Goal: Task Accomplishment & Management: Use online tool/utility

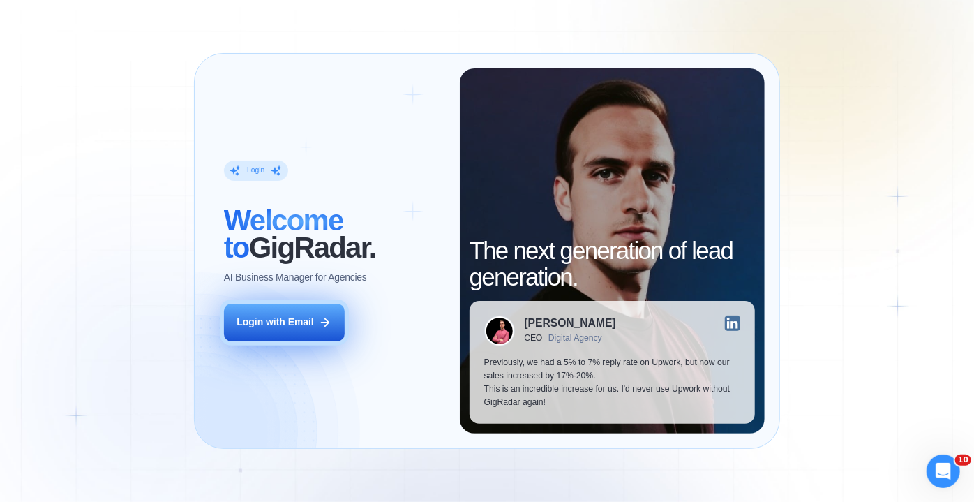
click at [316, 321] on button "Login with Email" at bounding box center [284, 322] width 121 height 38
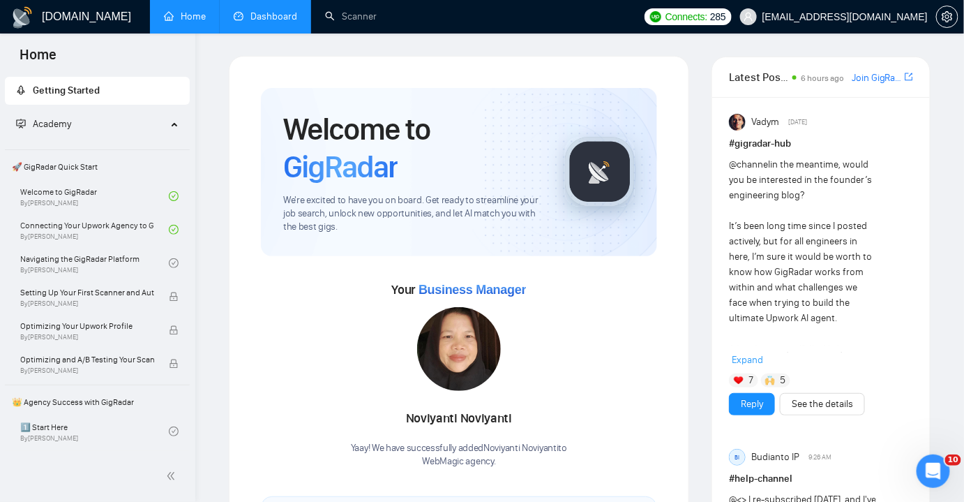
click at [267, 22] on link "Dashboard" at bounding box center [265, 16] width 63 height 12
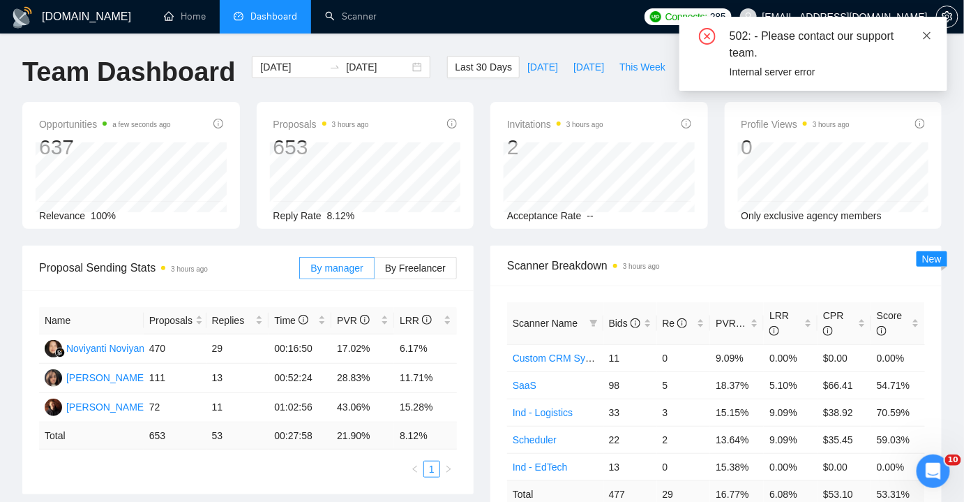
click at [931, 28] on link at bounding box center [927, 35] width 10 height 15
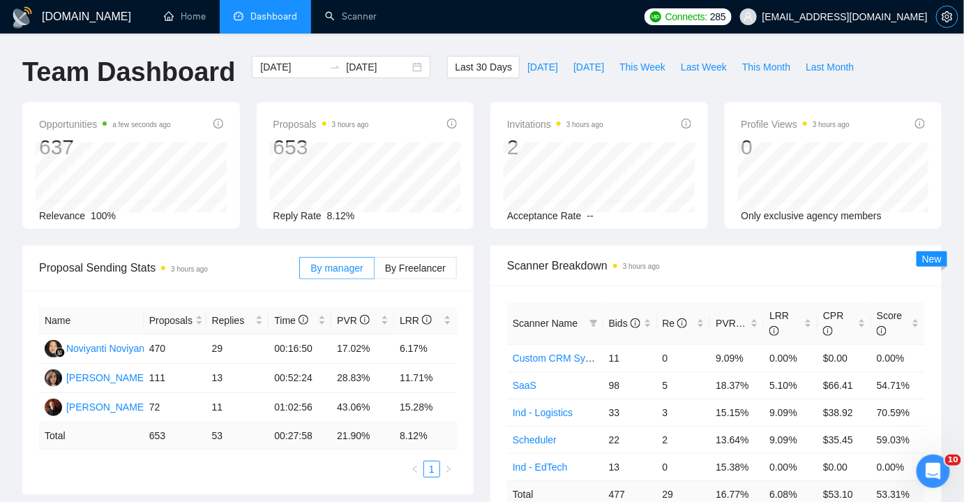
click at [949, 18] on icon "setting" at bounding box center [947, 16] width 11 height 11
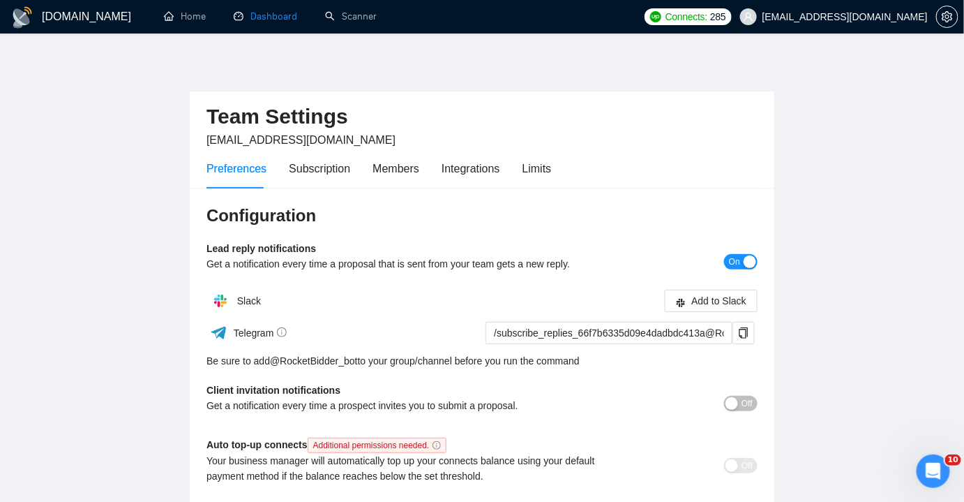
click at [273, 10] on link "Dashboard" at bounding box center [265, 16] width 63 height 12
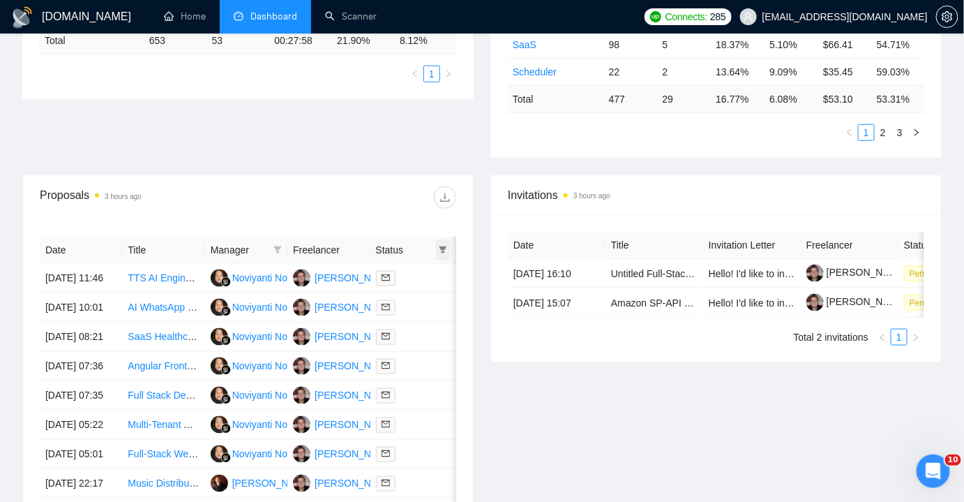
scroll to position [0, 71]
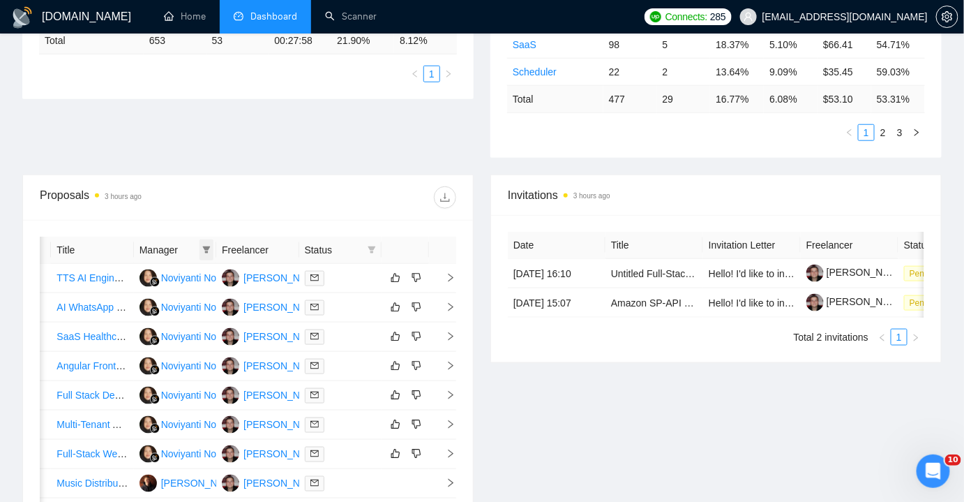
click at [206, 246] on icon "filter" at bounding box center [207, 249] width 8 height 7
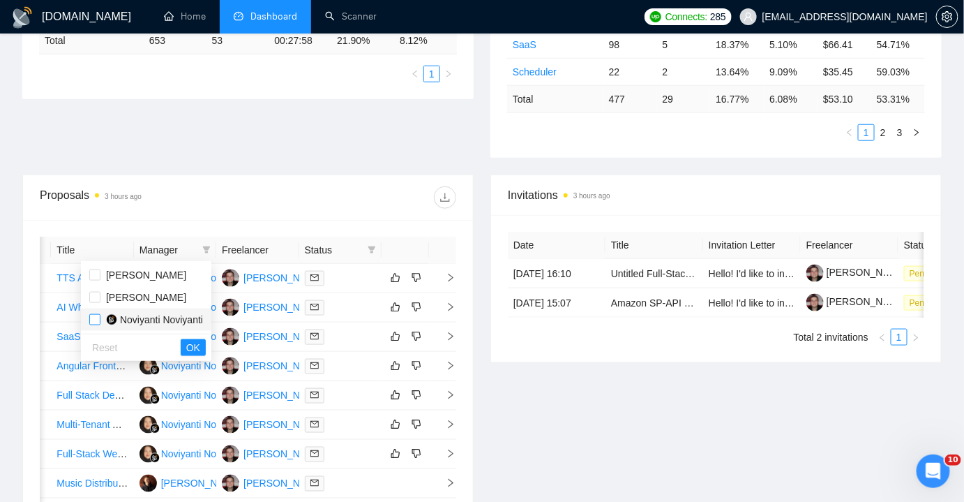
click at [95, 321] on input "checkbox" at bounding box center [94, 319] width 11 height 11
checkbox input "true"
click at [193, 347] on span "OK" at bounding box center [193, 347] width 14 height 15
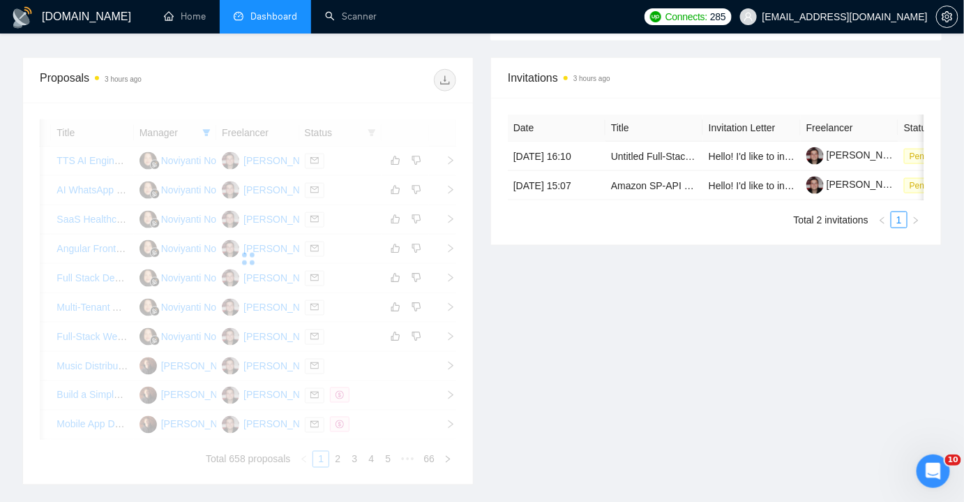
scroll to position [511, 0]
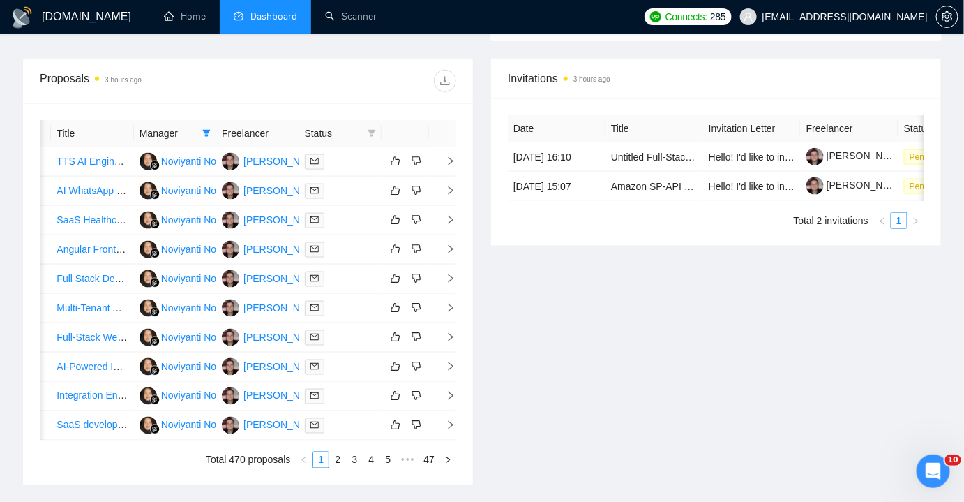
click at [374, 131] on icon "filter" at bounding box center [372, 133] width 8 height 8
click at [308, 153] on input "checkbox" at bounding box center [308, 158] width 11 height 11
checkbox input "true"
click at [357, 211] on span "OK" at bounding box center [360, 208] width 14 height 15
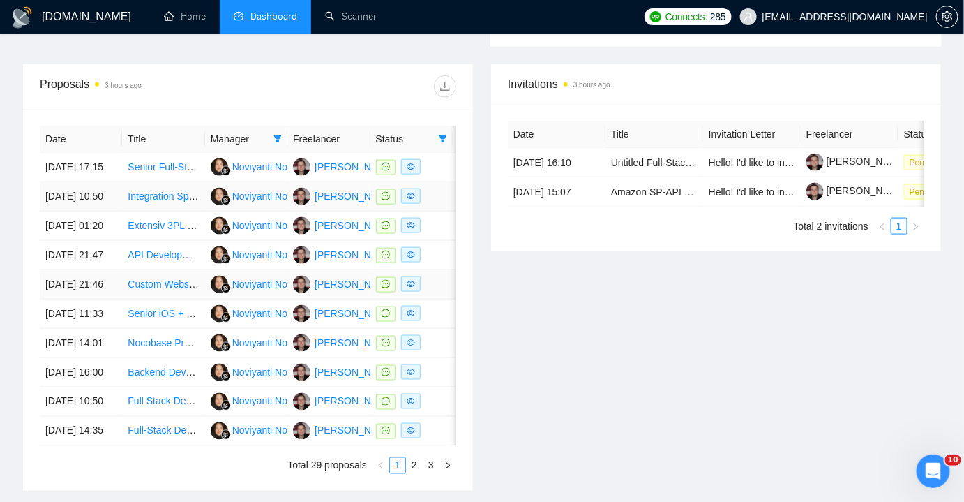
scroll to position [505, 0]
